Goal: Task Accomplishment & Management: Manage account settings

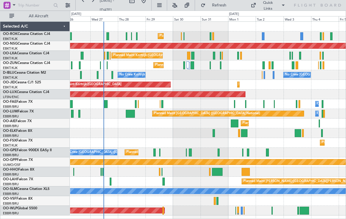
click at [186, 56] on div "Planned Maint Kortrijk-Wevelgem A/C Unavailable Brussels (Brussels National)" at bounding box center [207, 56] width 275 height 10
click at [190, 56] on div at bounding box center [188, 56] width 3 height 8
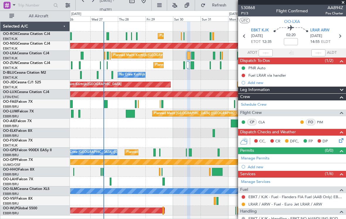
click at [343, 4] on span at bounding box center [343, 2] width 6 height 5
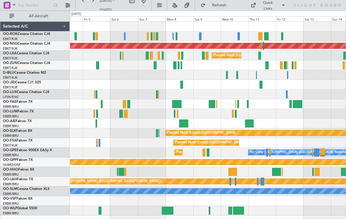
click at [261, 34] on div at bounding box center [260, 36] width 4 height 8
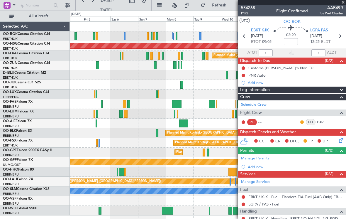
click at [344, 4] on span at bounding box center [343, 2] width 6 height 5
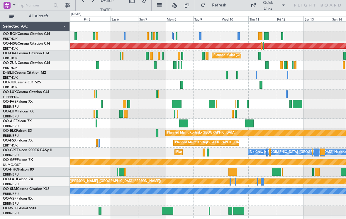
click at [260, 55] on div at bounding box center [259, 56] width 3 height 8
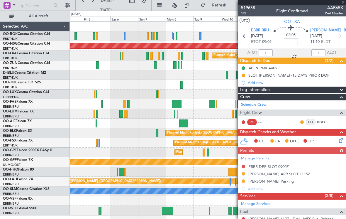
click at [345, 4] on div at bounding box center [292, 2] width 108 height 5
click at [344, 5] on div "519658 1/2 Flight Confirmed AAB65X Pref Charter" at bounding box center [292, 11] width 108 height 12
click at [344, 4] on span at bounding box center [343, 2] width 6 height 5
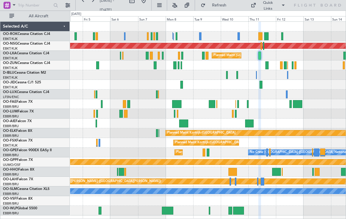
type input "0"
click at [268, 68] on div at bounding box center [266, 65] width 3 height 8
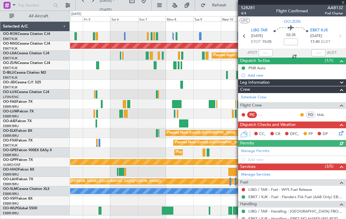
click at [345, 4] on div at bounding box center [292, 2] width 108 height 5
click at [345, 4] on span at bounding box center [343, 2] width 6 height 5
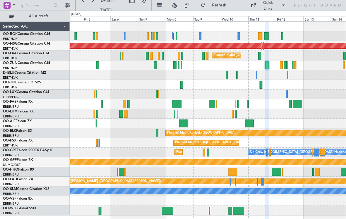
type input "0"
click at [175, 64] on div at bounding box center [174, 65] width 3 height 8
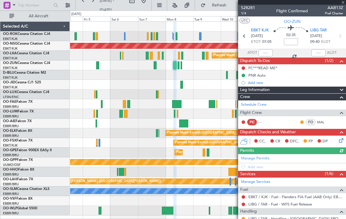
click at [344, 4] on div at bounding box center [292, 2] width 108 height 5
click at [344, 5] on div "528281 1/4 Flight Confirmed AAB13Z Pref Charter" at bounding box center [292, 11] width 108 height 12
click at [343, 4] on span at bounding box center [343, 2] width 6 height 5
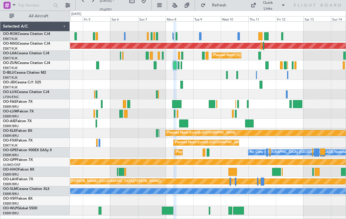
type input "0"
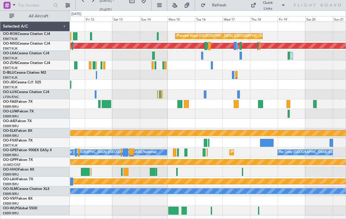
click at [205, 95] on div at bounding box center [205, 94] width 2 height 8
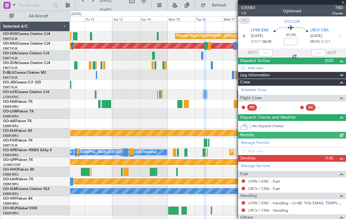
click at [107, 114] on div at bounding box center [207, 114] width 275 height 10
click at [115, 111] on div at bounding box center [207, 114] width 275 height 10
click at [119, 113] on div at bounding box center [207, 114] width 275 height 10
click at [341, 4] on span at bounding box center [343, 2] width 6 height 5
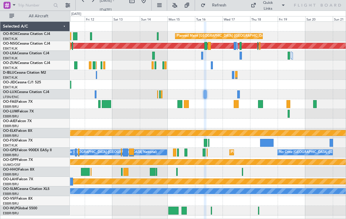
type input "0"
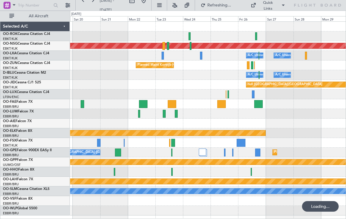
click at [163, 56] on div at bounding box center [162, 56] width 2 height 8
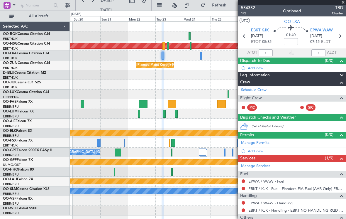
click at [343, 4] on span at bounding box center [343, 2] width 6 height 5
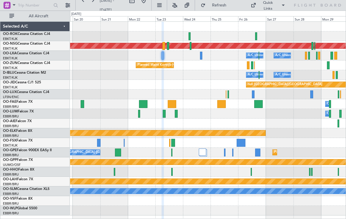
type input "0"
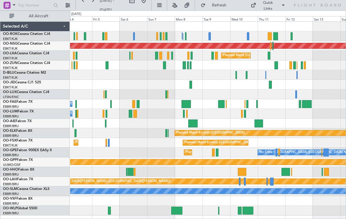
click at [276, 64] on div at bounding box center [275, 65] width 3 height 8
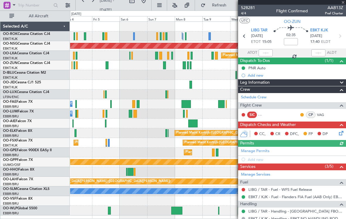
click at [344, 5] on div "528281 4/4 Flight Confirmed AAB13Z Pref Charter" at bounding box center [292, 11] width 108 height 12
click at [344, 4] on span at bounding box center [343, 2] width 6 height 5
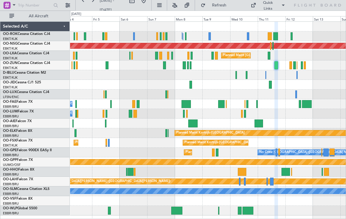
type input "0"
click at [269, 56] on div at bounding box center [268, 56] width 3 height 8
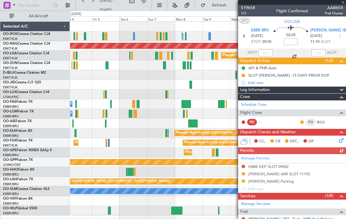
click at [343, 2] on div at bounding box center [292, 2] width 108 height 5
click at [343, 5] on div "519658 1/2 Flight Confirmed AAB65X Pref Charter" at bounding box center [292, 11] width 108 height 12
click at [342, 4] on span at bounding box center [343, 2] width 6 height 5
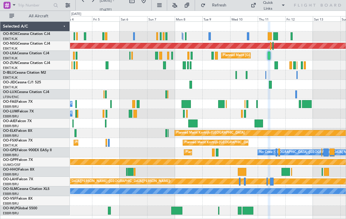
type input "0"
click at [183, 64] on div at bounding box center [184, 65] width 3 height 8
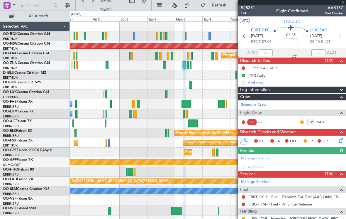
click at [342, 4] on div at bounding box center [292, 2] width 108 height 5
click at [342, 4] on span at bounding box center [343, 2] width 6 height 5
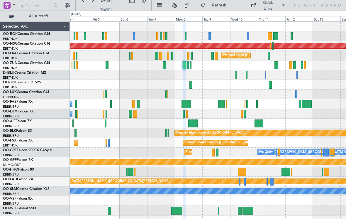
type input "0"
click at [236, 74] on div at bounding box center [236, 75] width 2 height 8
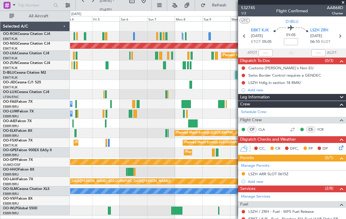
click at [342, 4] on span at bounding box center [343, 2] width 6 height 5
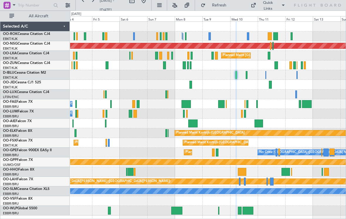
type input "0"
click at [191, 86] on div at bounding box center [190, 85] width 3 height 8
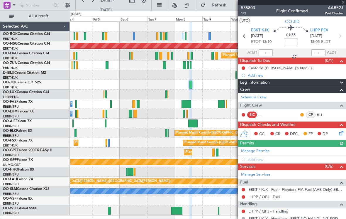
click at [344, 5] on div "535803 1/2 Flight Confirmed AAB52J Pref Charter" at bounding box center [292, 11] width 108 height 12
click at [343, 4] on div at bounding box center [292, 2] width 108 height 5
click at [343, 3] on span at bounding box center [343, 2] width 6 height 5
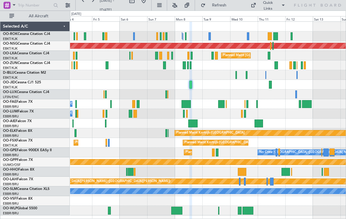
type input "0"
click at [269, 37] on div at bounding box center [269, 36] width 4 height 8
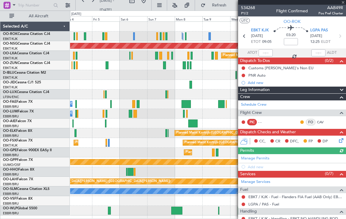
click at [343, 3] on div at bounding box center [292, 2] width 108 height 5
click at [342, 4] on span at bounding box center [343, 2] width 6 height 5
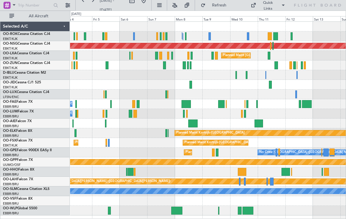
click at [248, 35] on div at bounding box center [248, 36] width 2 height 8
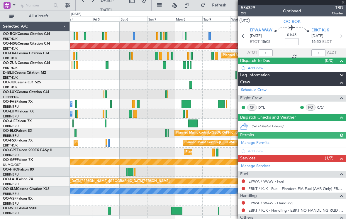
click at [343, 4] on div at bounding box center [292, 2] width 108 height 5
click at [343, 4] on span at bounding box center [343, 2] width 6 height 5
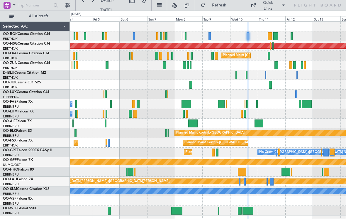
type input "0"
